Goal: Subscribe to service/newsletter

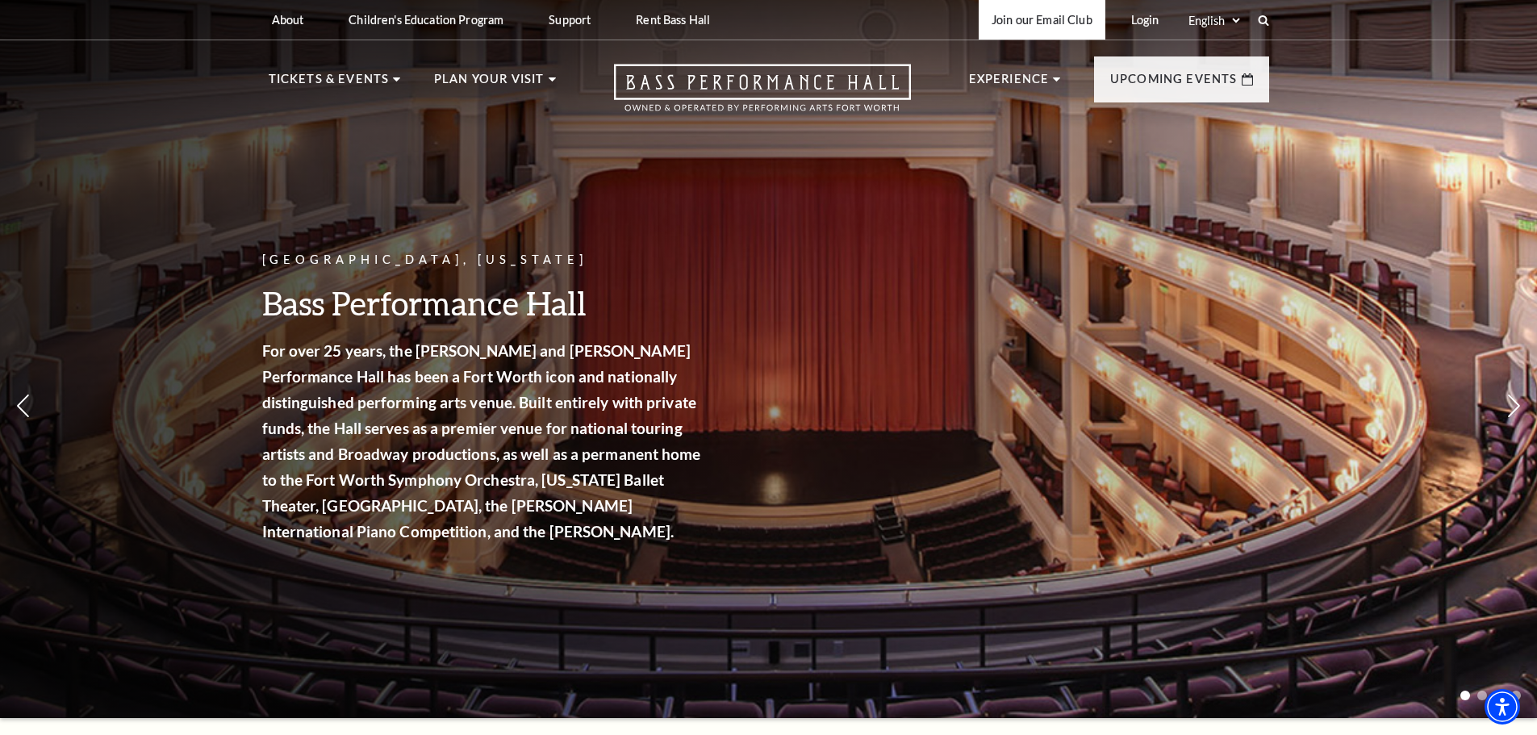
click at [1053, 23] on link "Join our Email Club" at bounding box center [1042, 20] width 127 height 40
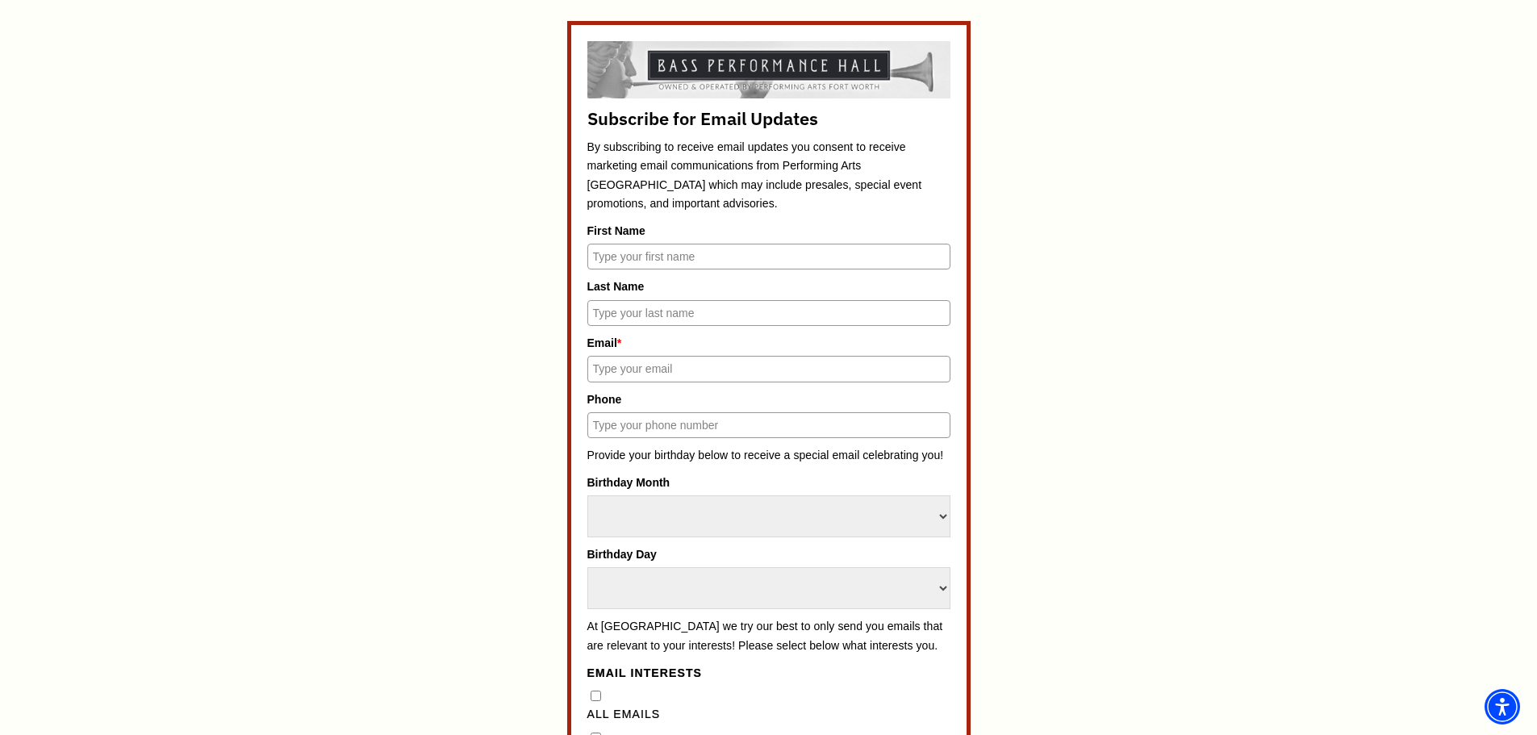
scroll to position [807, 0]
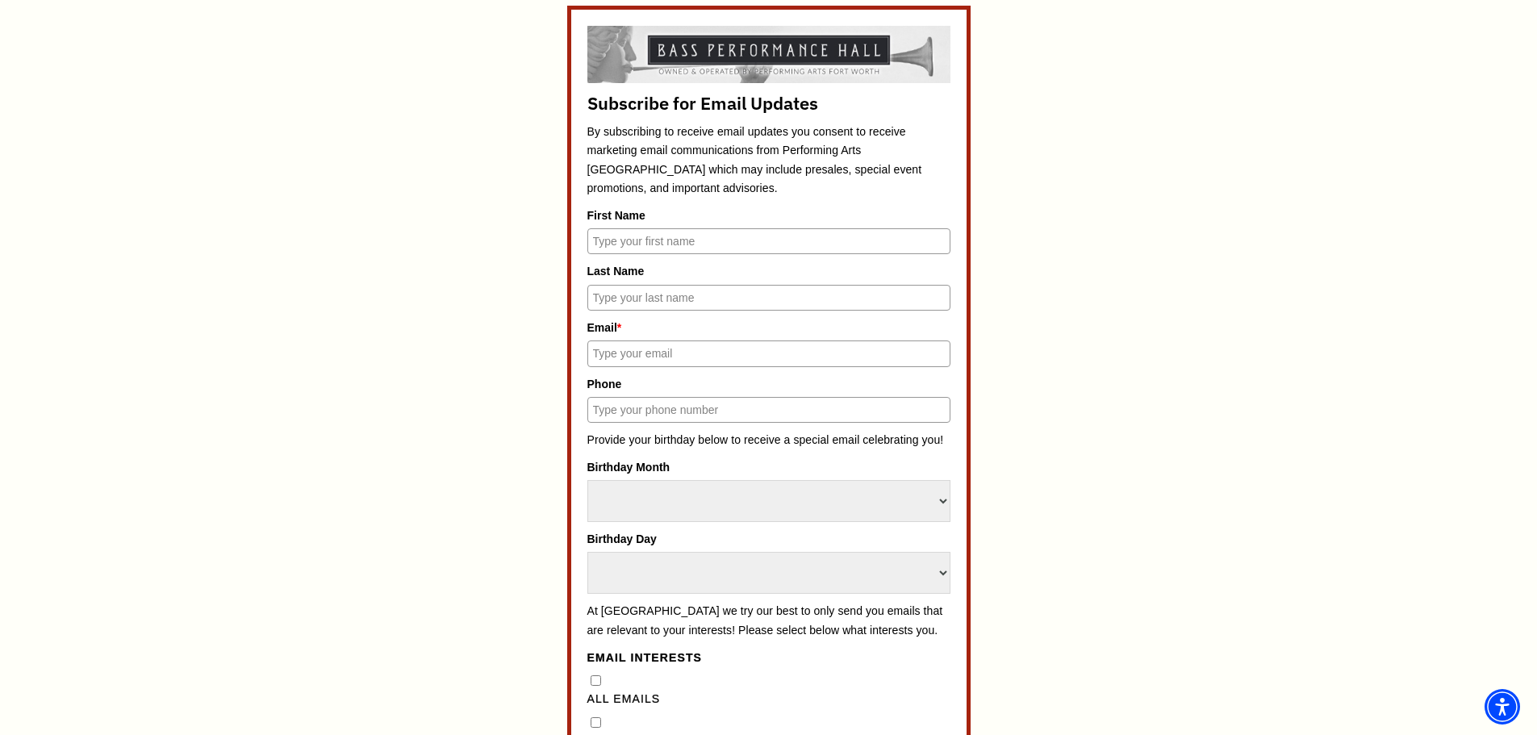
click at [751, 241] on input "First Name" at bounding box center [768, 241] width 363 height 26
type input "[PERSON_NAME]"
type input "[EMAIL_ADDRESS][DOMAIN_NAME]"
type input "8176923078"
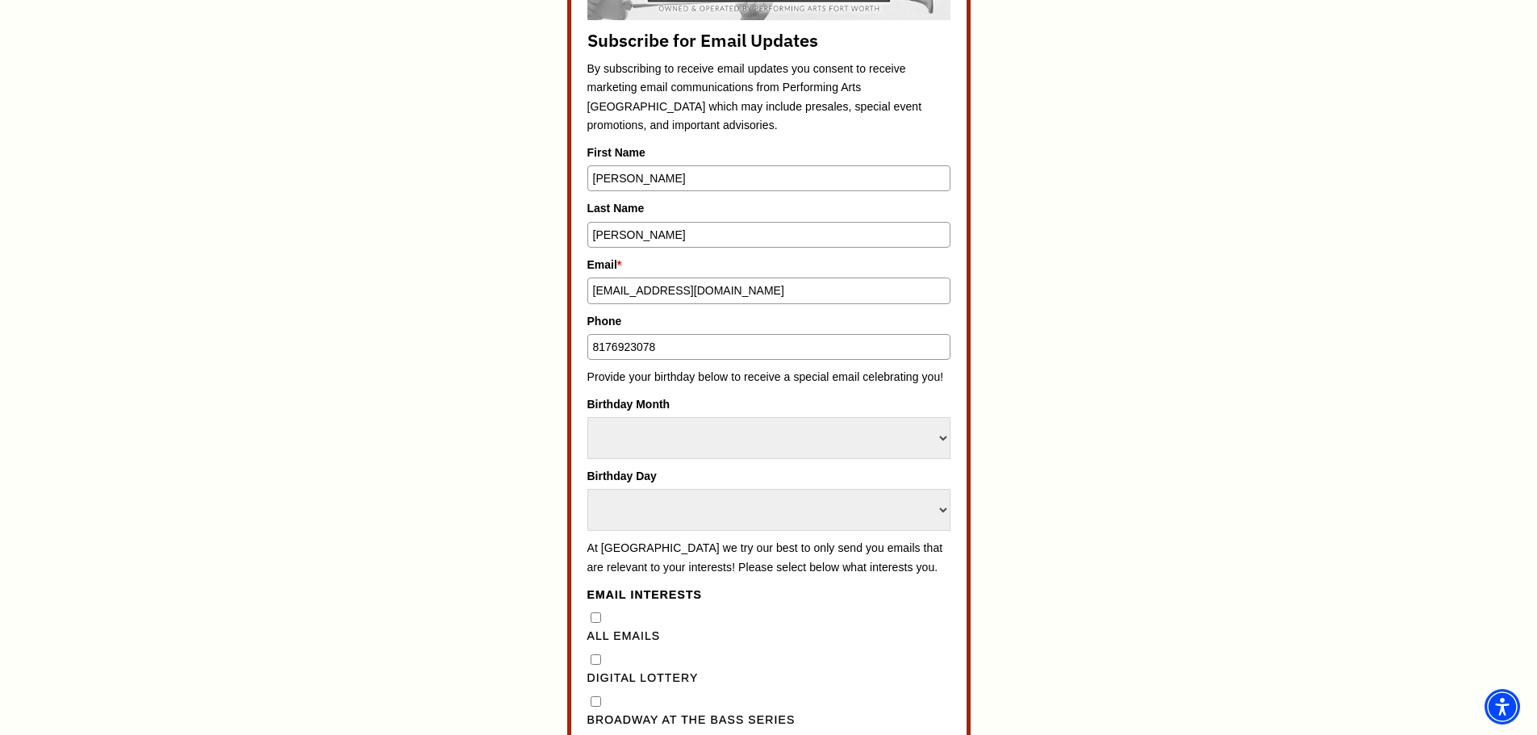
scroll to position [968, 0]
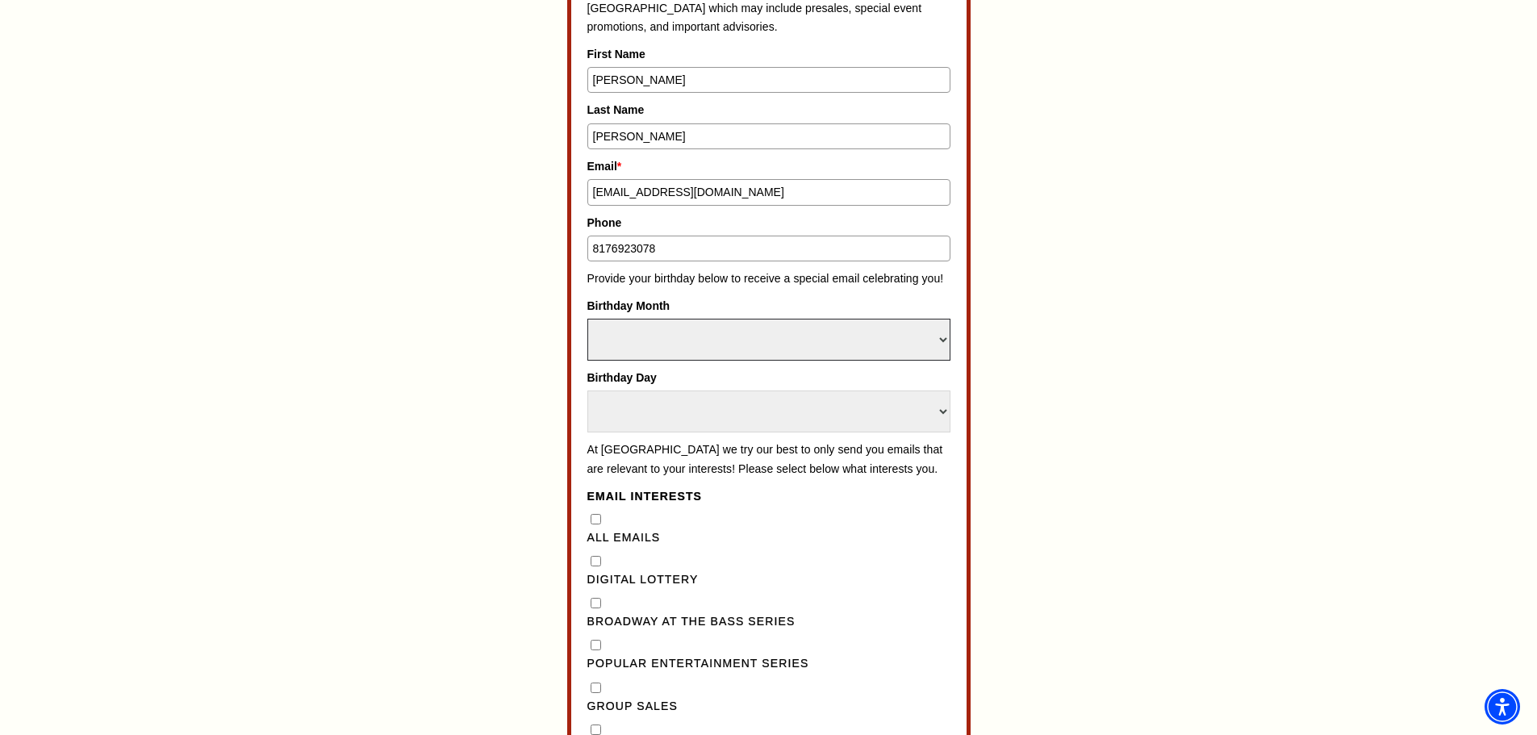
click at [879, 348] on select "Select Month January February March April May June July August September Octobe…" at bounding box center [768, 340] width 363 height 42
select select "March"
click at [587, 319] on select "Select Month January February March April May June July August September Octobe…" at bounding box center [768, 340] width 363 height 42
click at [609, 415] on select "Select Day 1 2 3 4 5 6 7 8 9 10 11 12 13 14 15 16 17 18 19 20 21 22 23 24" at bounding box center [768, 411] width 363 height 42
select select "9"
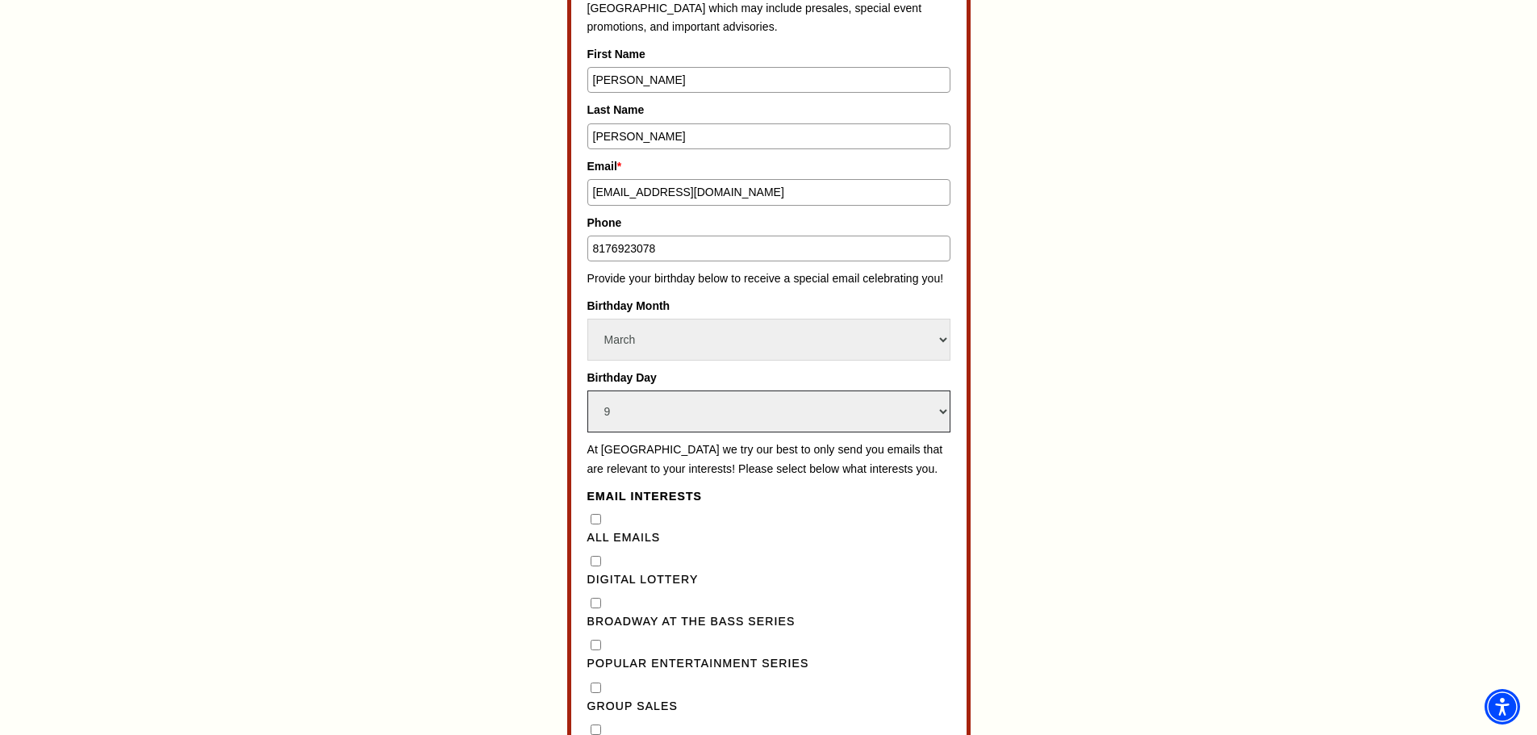
click at [587, 390] on select "Select Day 1 2 3 4 5 6 7 8 9 10 11 12 13 14 15 16 17 18 19 20 21 22 23 24" at bounding box center [768, 411] width 363 height 42
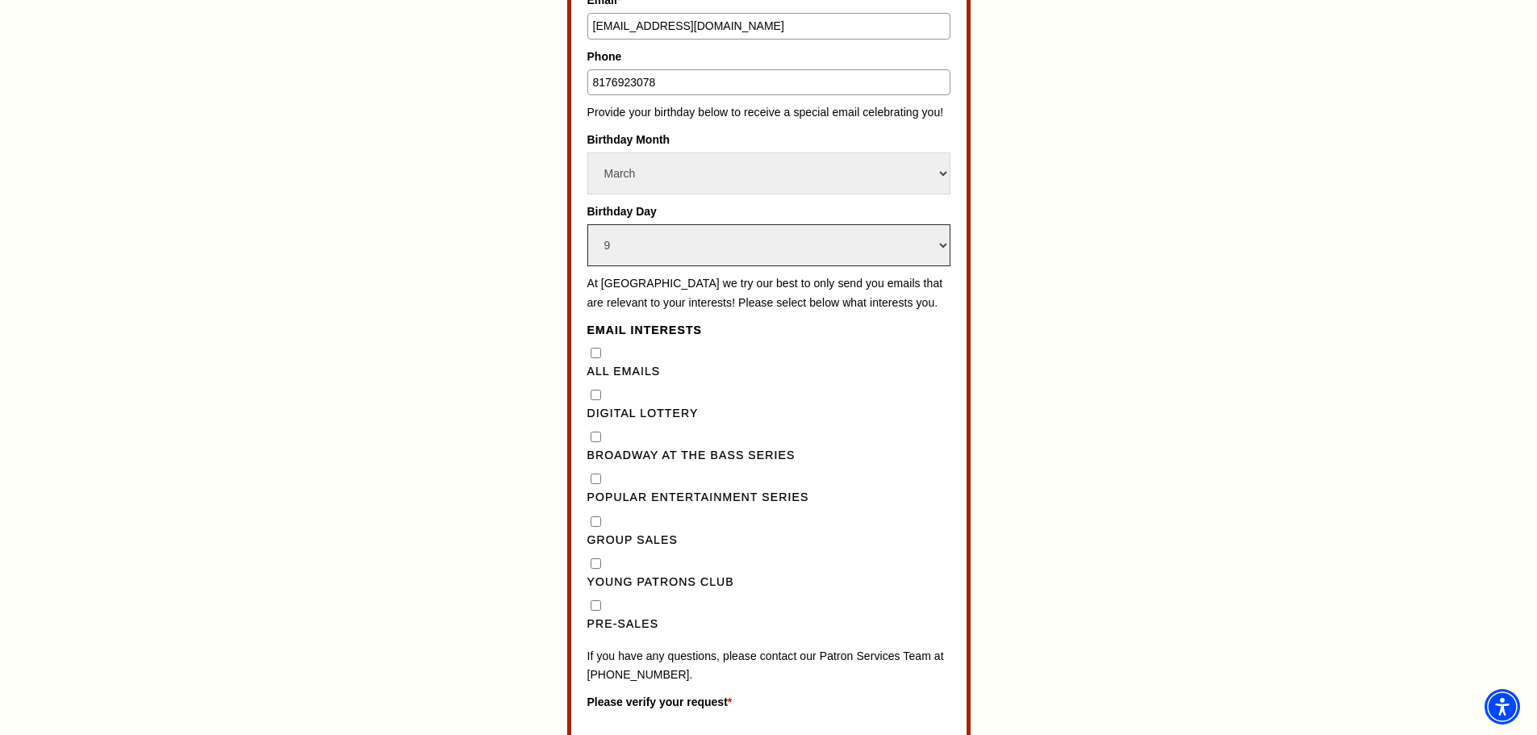
scroll to position [1210, 0]
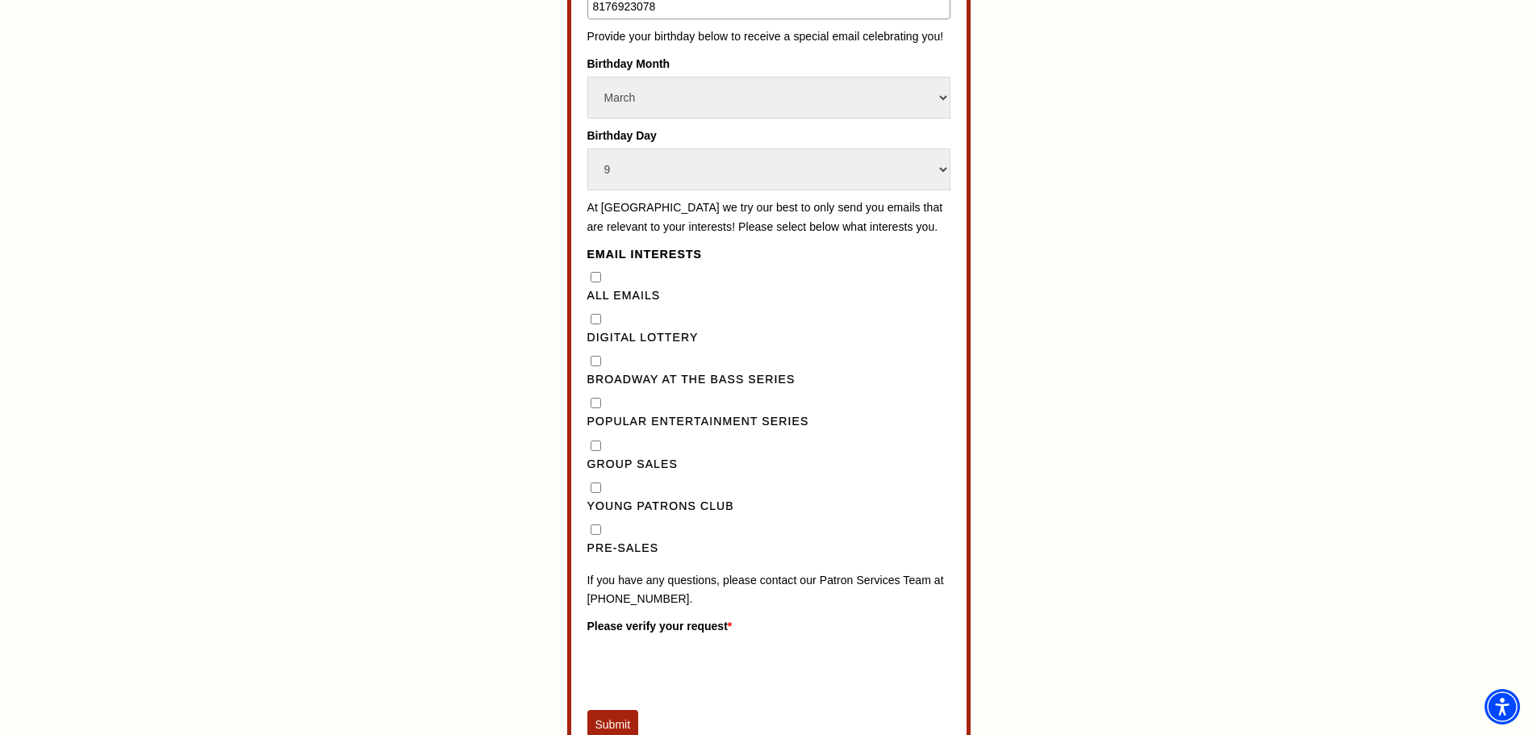
click at [594, 324] on Lottery"] "Digital Lottery" at bounding box center [595, 319] width 10 height 10
checkbox Lottery"] "true"
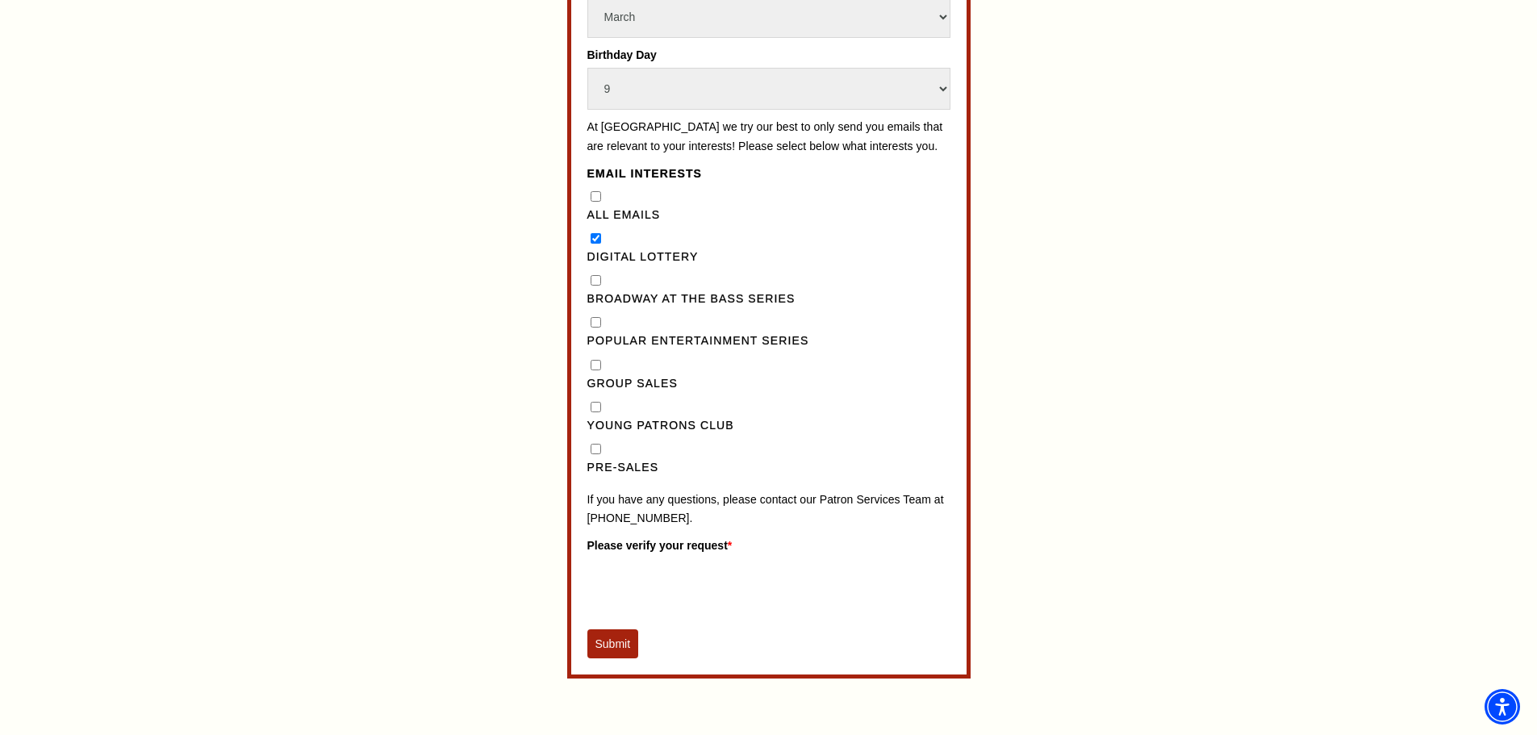
click at [592, 286] on Series"] "Broadway at the Bass Series" at bounding box center [595, 280] width 10 height 10
checkbox Series"] "true"
click at [594, 328] on Series"] "Popular Entertainment Series" at bounding box center [595, 322] width 10 height 10
checkbox Series"] "true"
click at [595, 454] on input "Pre-Sales" at bounding box center [595, 449] width 10 height 10
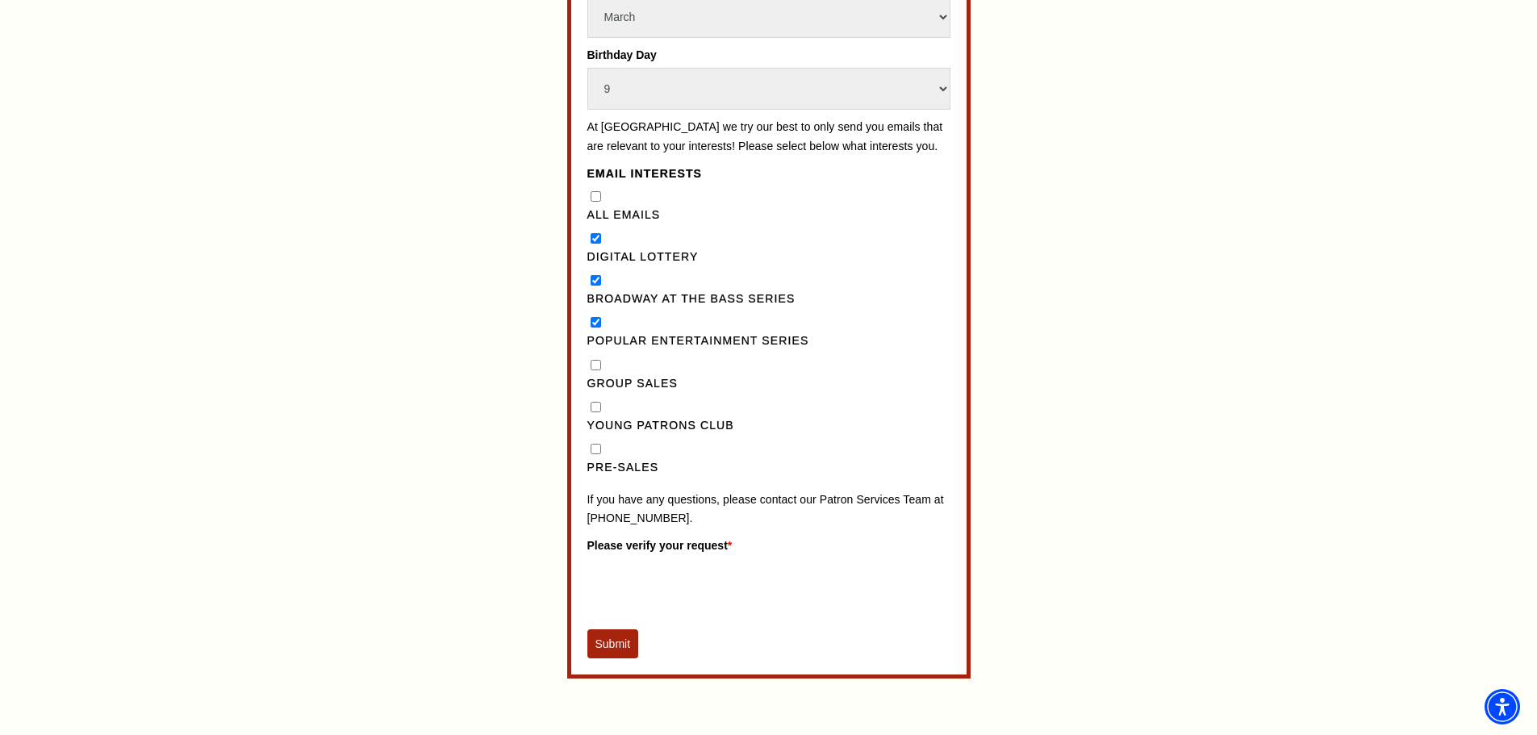
checkbox input "true"
